Goal: Check status: Check status

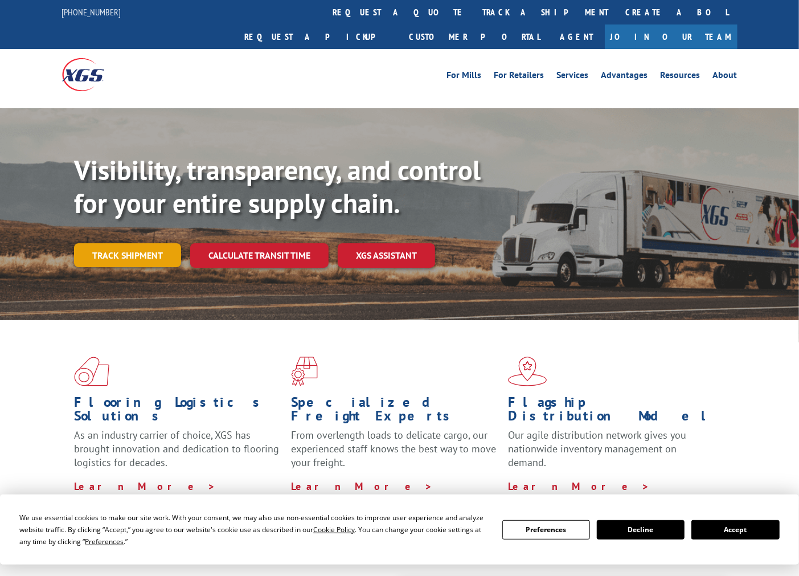
click at [130, 243] on link "Track shipment" at bounding box center [127, 255] width 107 height 24
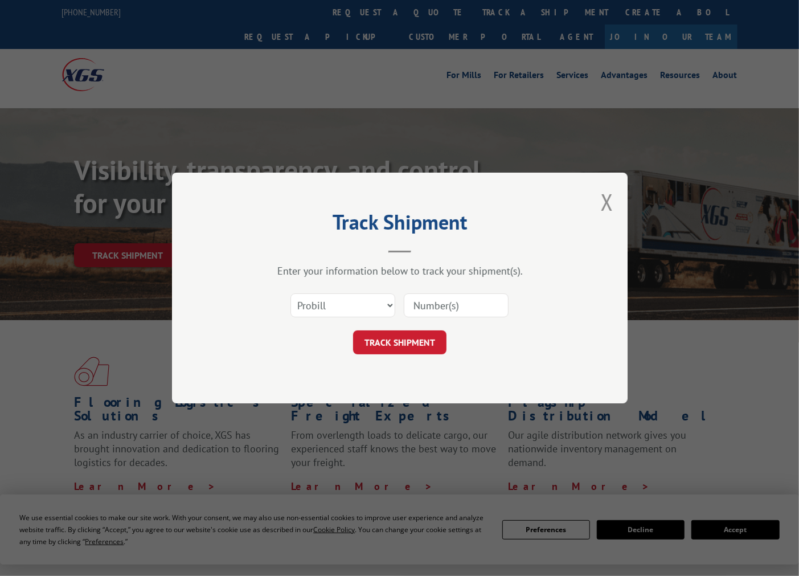
click at [473, 303] on input at bounding box center [456, 305] width 105 height 24
paste input "2871637"
type input "2871637"
click at [374, 342] on button "TRACK SHIPMENT" at bounding box center [399, 342] width 93 height 24
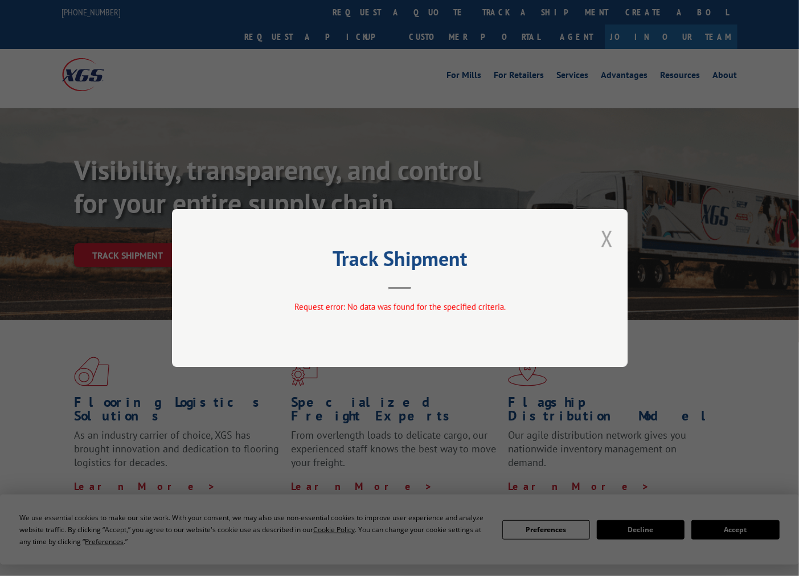
click at [608, 238] on button "Close modal" at bounding box center [607, 238] width 13 height 30
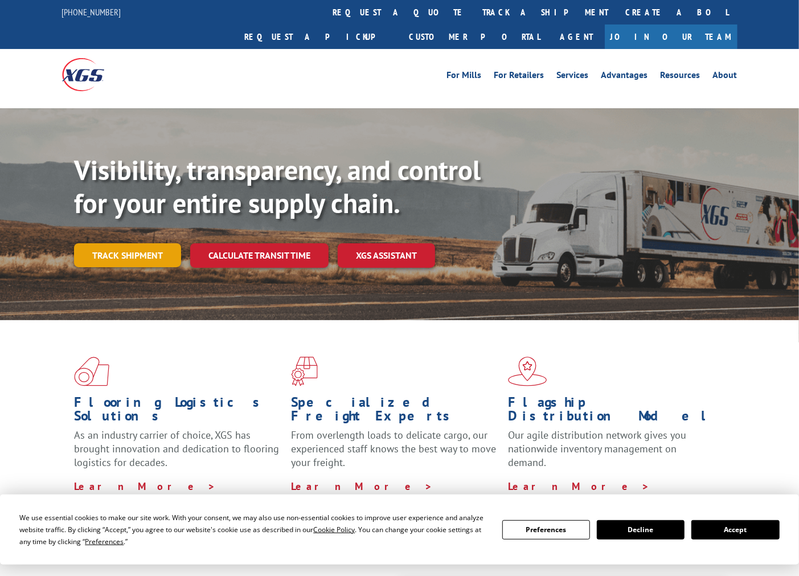
click at [133, 243] on link "Track shipment" at bounding box center [127, 255] width 107 height 24
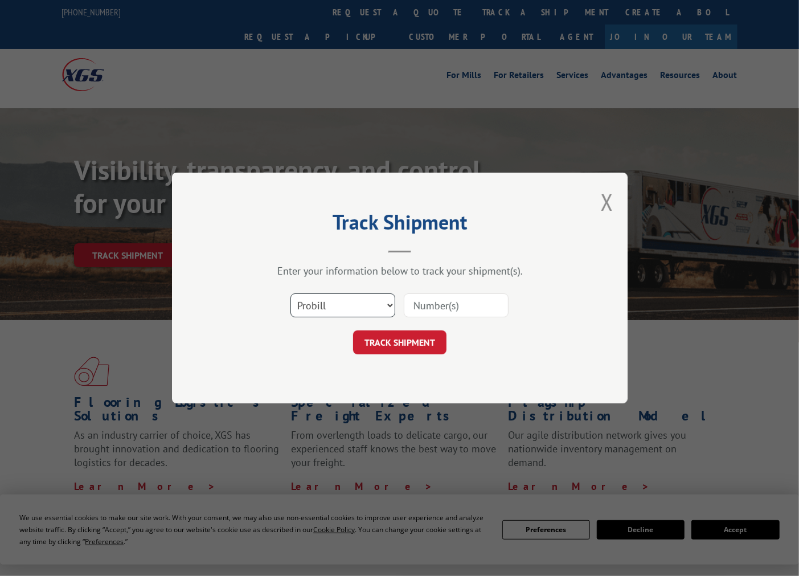
click at [384, 305] on select "Select category... Probill BOL PO" at bounding box center [342, 305] width 105 height 24
select select "bol"
click at [290, 293] on select "Select category... Probill BOL PO" at bounding box center [342, 305] width 105 height 24
click at [450, 307] on input at bounding box center [456, 305] width 105 height 24
paste input "2871637"
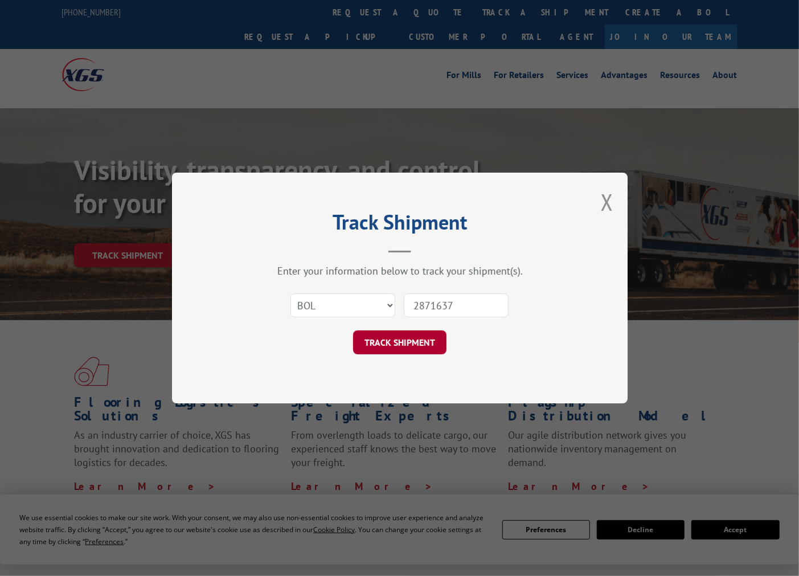
type input "2871637"
click at [408, 338] on button "TRACK SHIPMENT" at bounding box center [399, 342] width 93 height 24
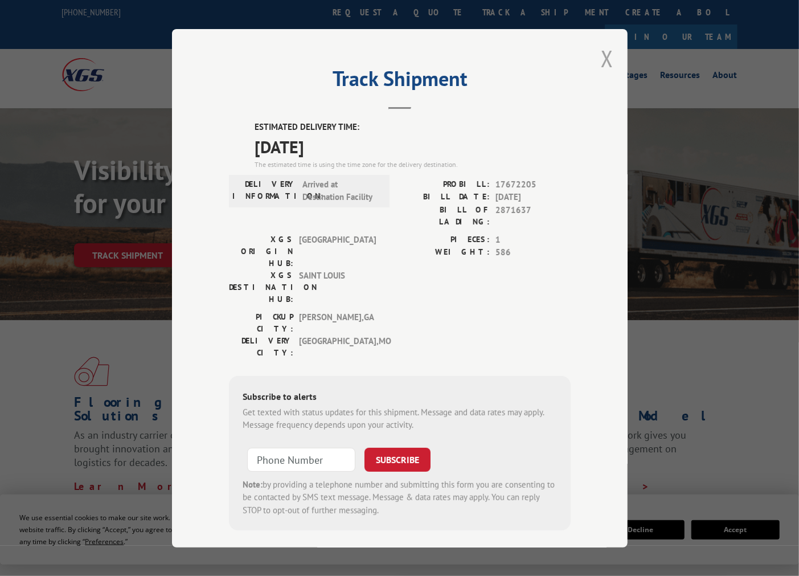
click at [606, 67] on button "Close modal" at bounding box center [607, 58] width 13 height 30
